Goal: Task Accomplishment & Management: Manage account settings

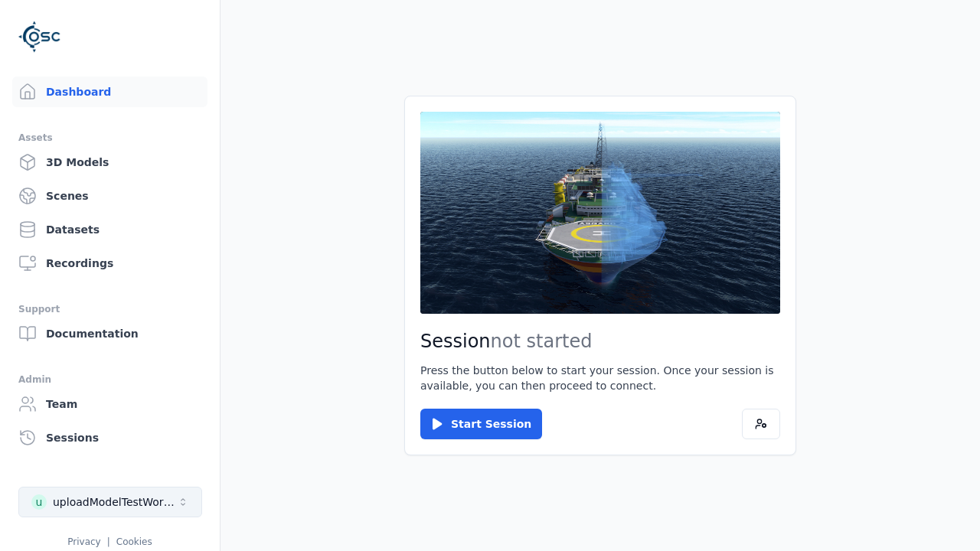
click at [110, 502] on div "uploadModelTestWorkspace" at bounding box center [115, 501] width 124 height 15
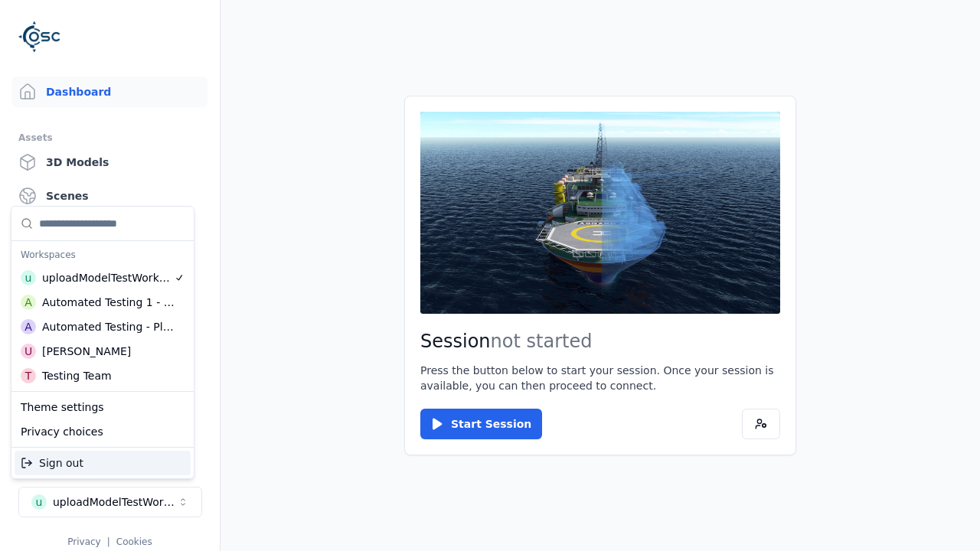
click at [103, 327] on div "Automated Testing - Playwright" at bounding box center [108, 326] width 132 height 15
click at [490, 276] on html "Support Dashboard Assets 3D Models Scenes Datasets Recordings Support Documenta…" at bounding box center [490, 275] width 980 height 551
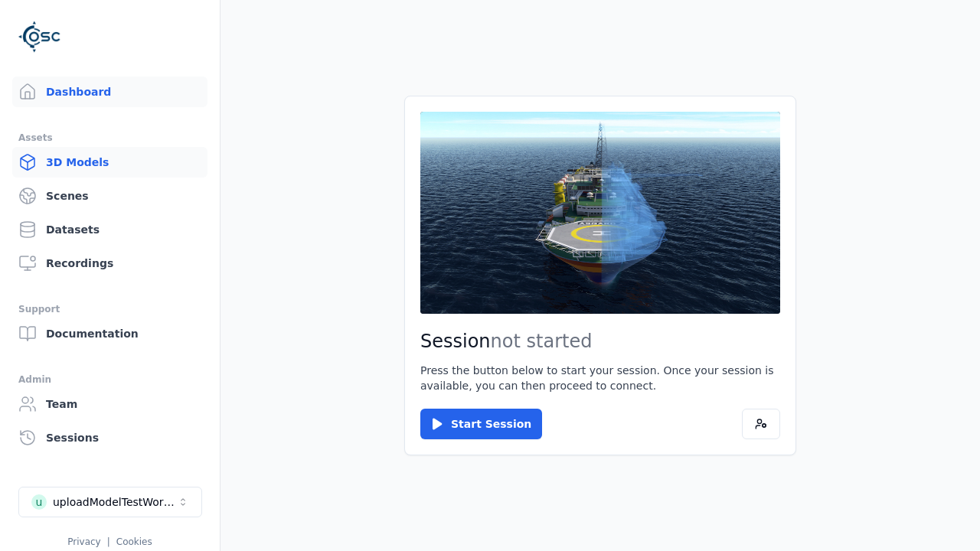
click at [109, 162] on link "3D Models" at bounding box center [109, 162] width 195 height 31
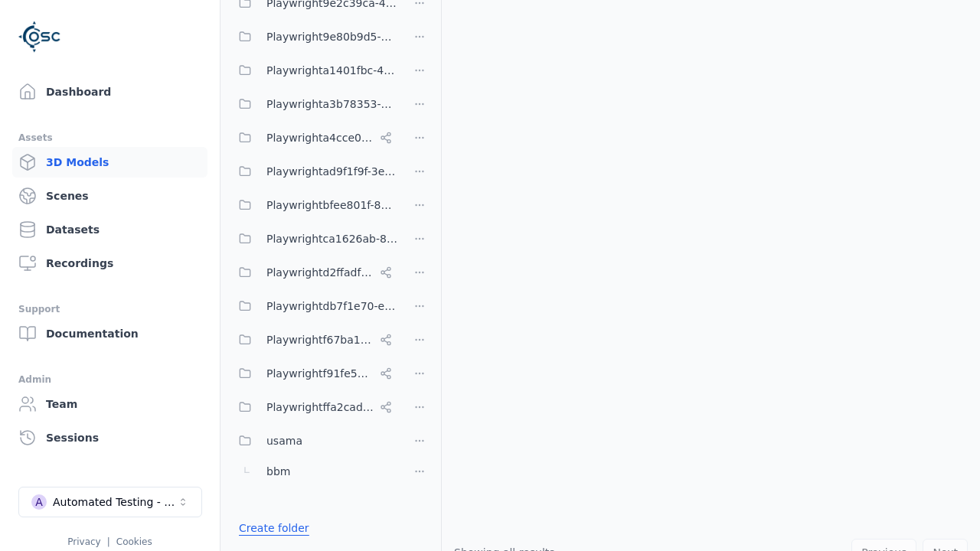
click at [273, 528] on link "Create folder" at bounding box center [274, 527] width 70 height 15
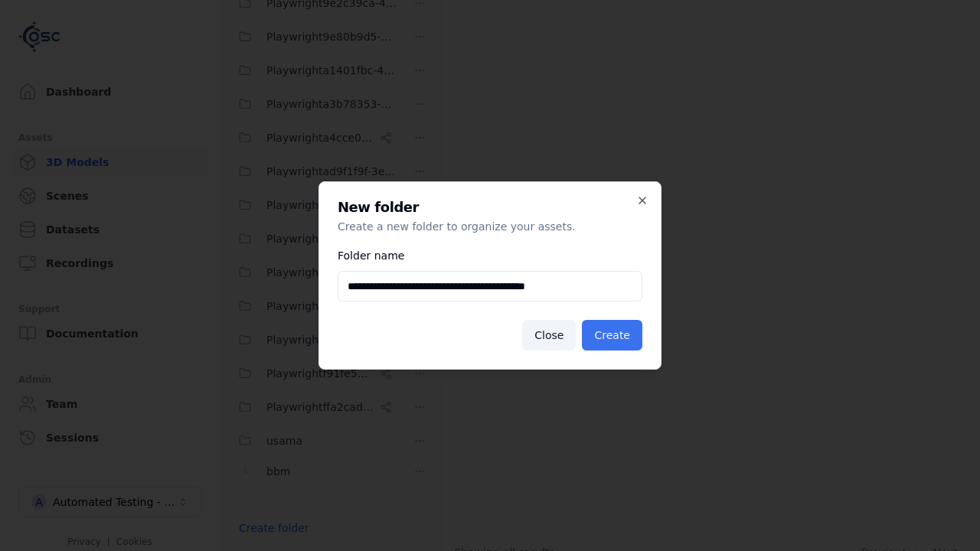
type input "**********"
click at [612, 335] on button "Create" at bounding box center [612, 335] width 60 height 31
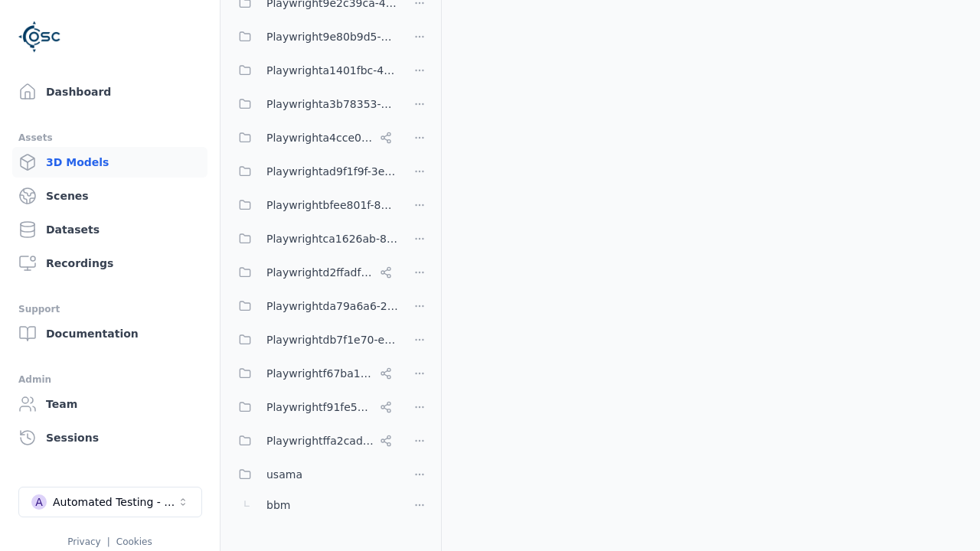
click at [259, 542] on button "Done editing" at bounding box center [273, 556] width 87 height 28
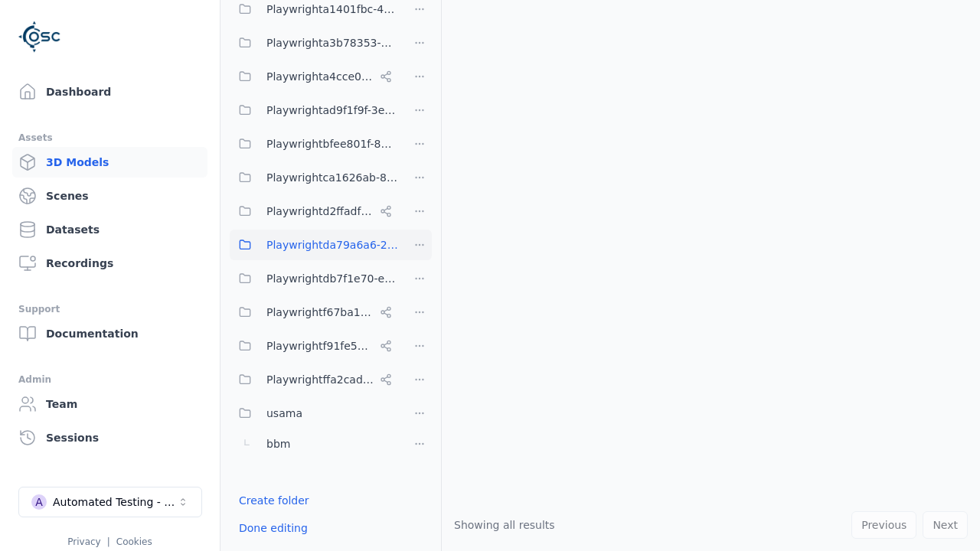
click at [419, 245] on html "Support Dashboard Assets 3D Models Scenes Datasets Recordings Support Documenta…" at bounding box center [490, 275] width 980 height 551
click at [419, 301] on div "Rename" at bounding box center [419, 301] width 103 height 24
